Goal: Task Accomplishment & Management: Complete application form

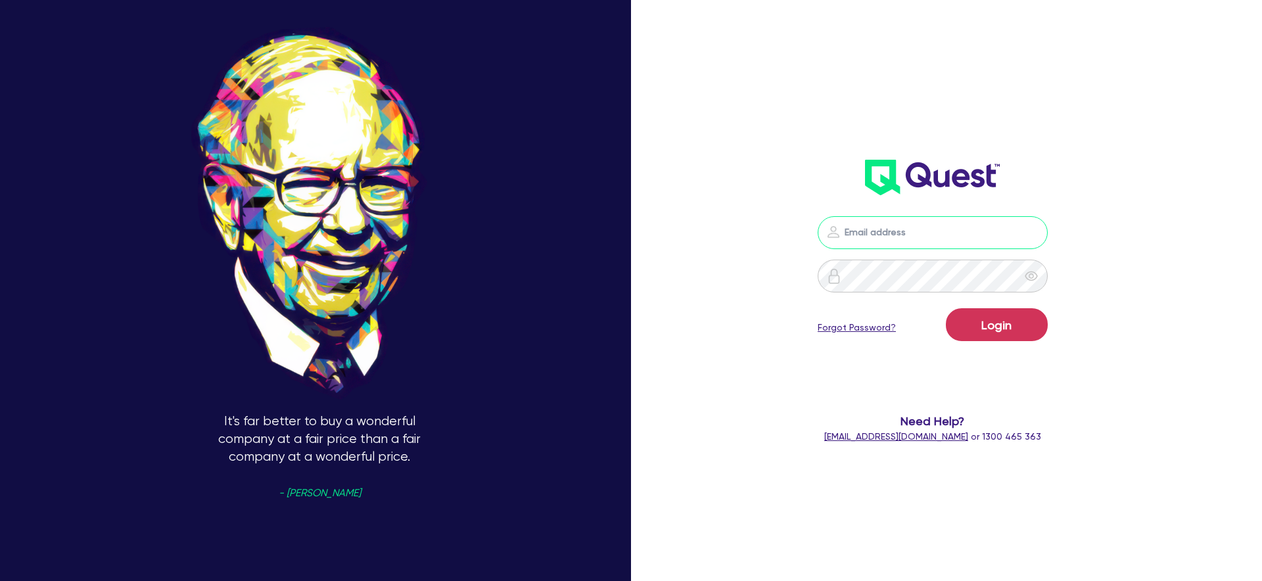
click at [886, 247] on input "email" at bounding box center [933, 232] width 230 height 33
type input "[PERSON_NAME][EMAIL_ADDRESS][PERSON_NAME][DOMAIN_NAME]"
click at [995, 320] on button "Login" at bounding box center [997, 324] width 102 height 33
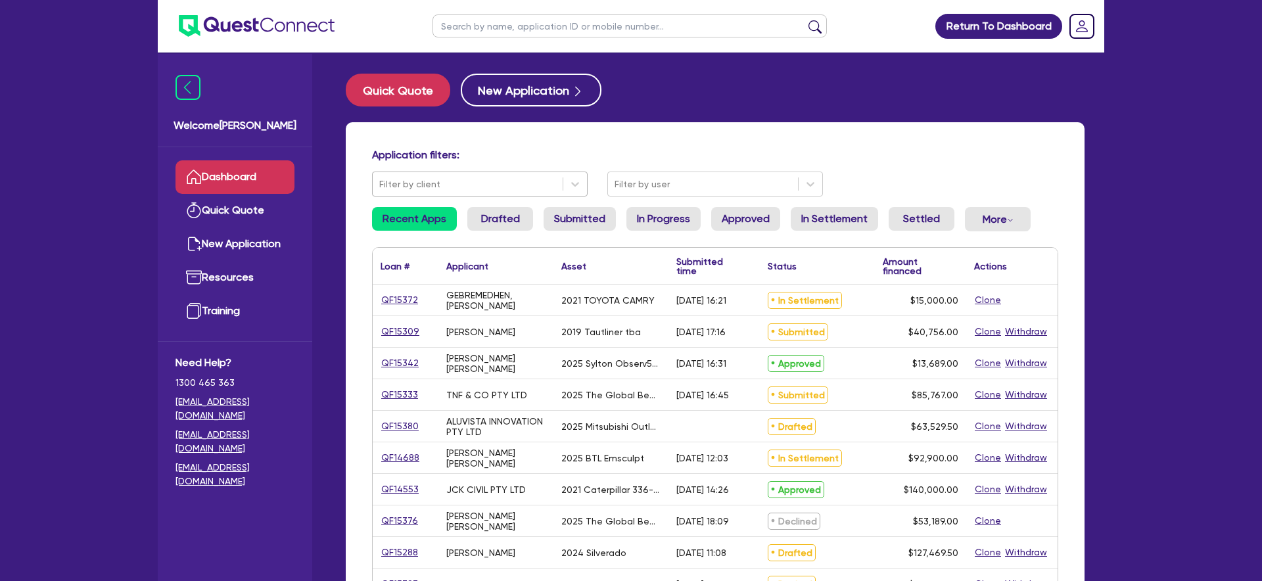
click at [489, 184] on div at bounding box center [467, 184] width 177 height 16
click at [586, 28] on input "text" at bounding box center [630, 25] width 394 height 23
type input "test"
click at [805, 20] on button "submit" at bounding box center [815, 29] width 21 height 18
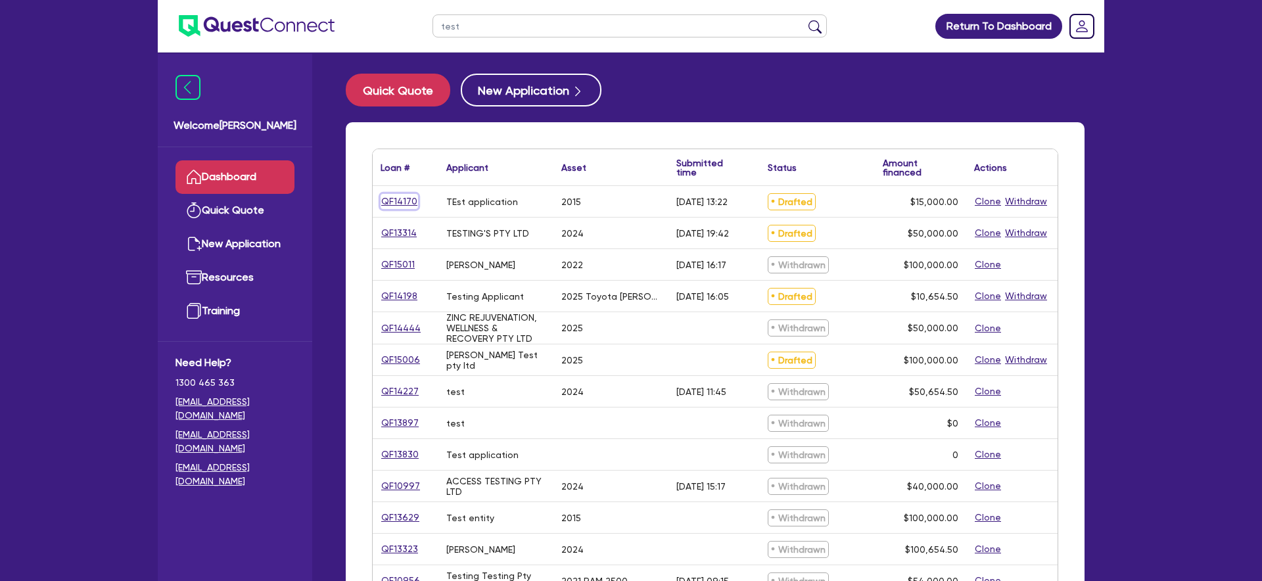
click at [407, 205] on link "QF14170" at bounding box center [399, 201] width 37 height 15
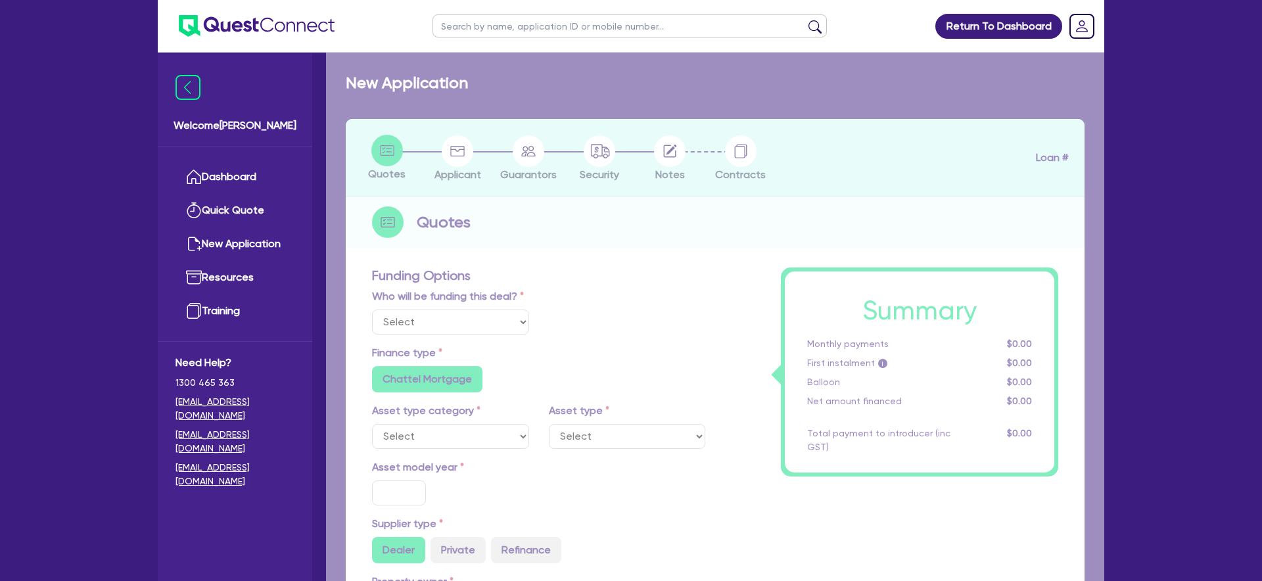
select select "Quest Finance - Platform Funding"
select select "CARS_AND_LIGHT_TRUCKS"
type input "2015"
type input "15,000"
type input "17"
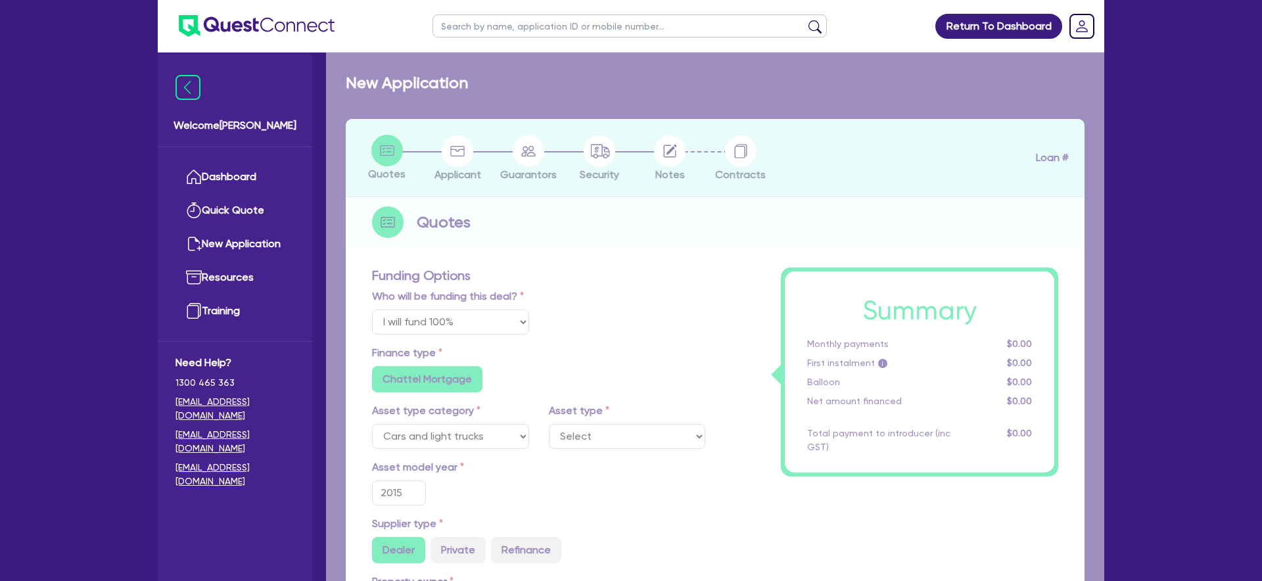
select select "PASSENGER_VEHICLES"
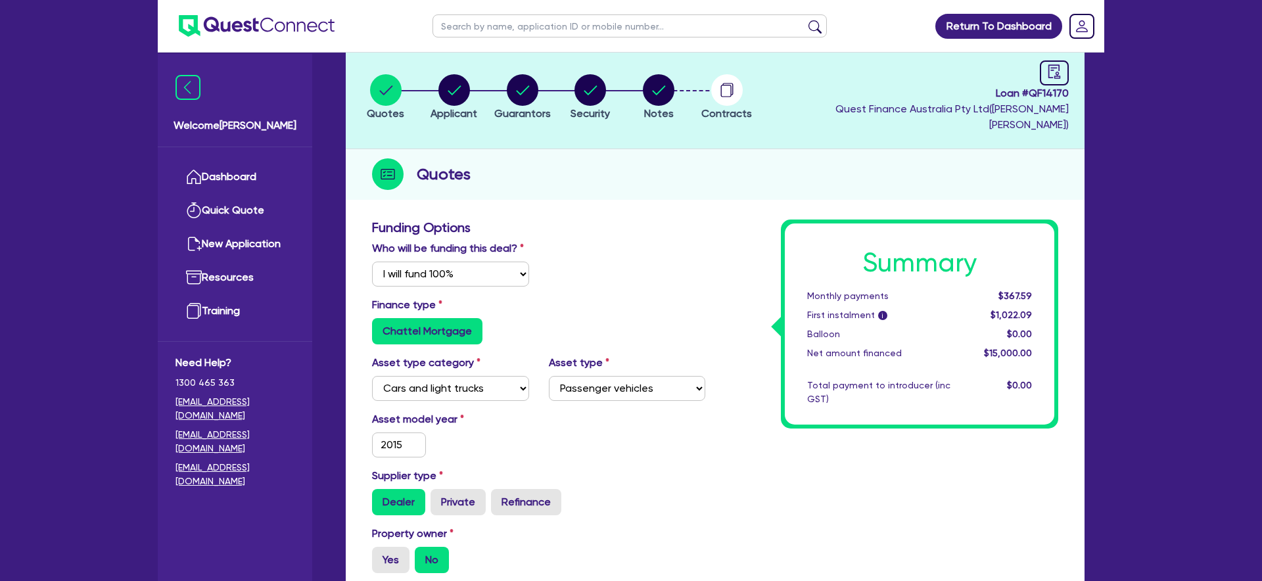
scroll to position [78, 0]
